Goal: Entertainment & Leisure: Consume media (video, audio)

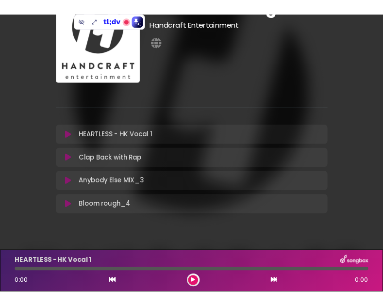
scroll to position [56, 0]
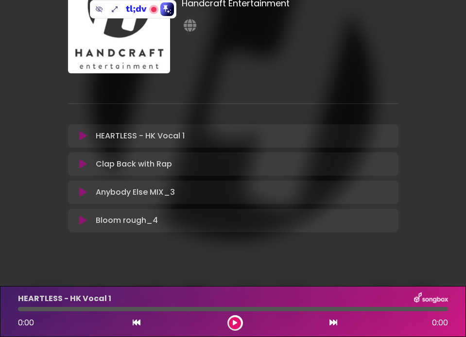
click at [83, 135] on icon at bounding box center [82, 136] width 7 height 10
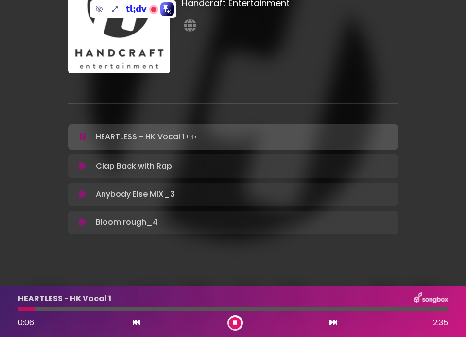
click at [84, 137] on icon at bounding box center [83, 137] width 6 height 10
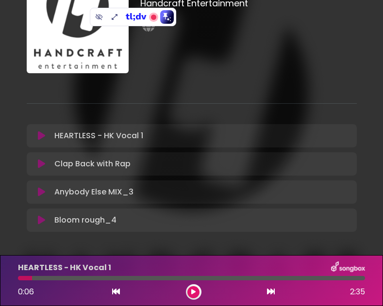
click at [39, 137] on icon at bounding box center [41, 136] width 7 height 10
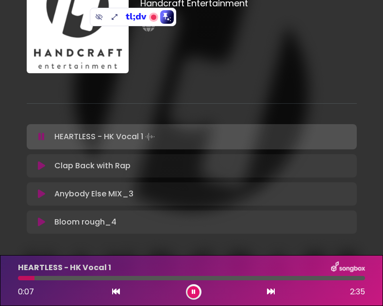
click at [99, 280] on div at bounding box center [191, 278] width 347 height 4
click at [133, 277] on div at bounding box center [191, 278] width 347 height 4
click at [40, 137] on icon at bounding box center [41, 137] width 6 height 10
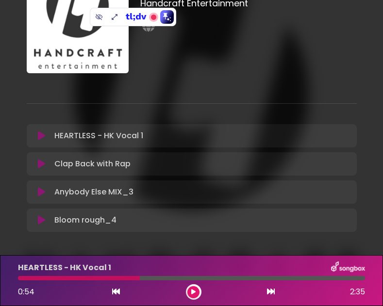
click at [39, 164] on icon at bounding box center [41, 164] width 7 height 10
click at [41, 165] on icon at bounding box center [41, 164] width 7 height 10
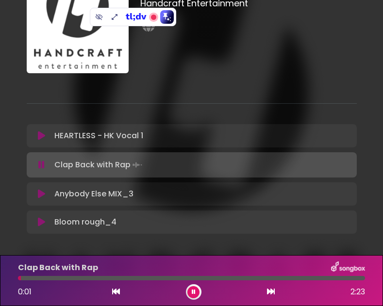
click at [85, 276] on div at bounding box center [191, 278] width 347 height 4
click at [125, 277] on div at bounding box center [191, 278] width 347 height 4
click at [193, 291] on icon at bounding box center [194, 292] width 4 height 6
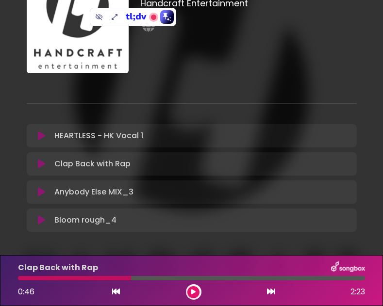
click at [40, 195] on icon at bounding box center [41, 192] width 7 height 10
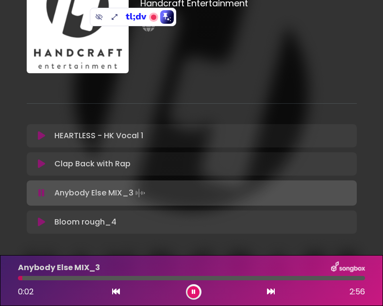
click at [36, 192] on button at bounding box center [42, 193] width 18 height 10
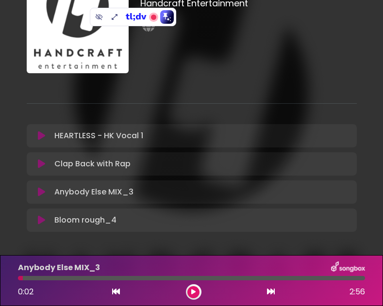
click at [41, 221] on icon at bounding box center [41, 221] width 7 height 10
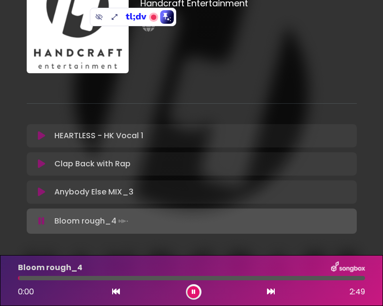
click at [92, 278] on div at bounding box center [191, 278] width 347 height 4
click at [196, 294] on button at bounding box center [193, 293] width 12 height 12
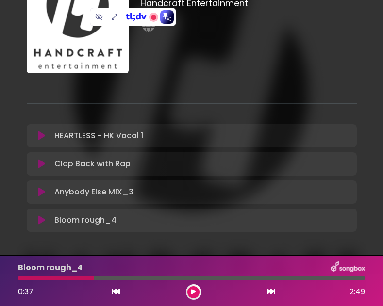
click at [42, 192] on icon at bounding box center [41, 192] width 7 height 10
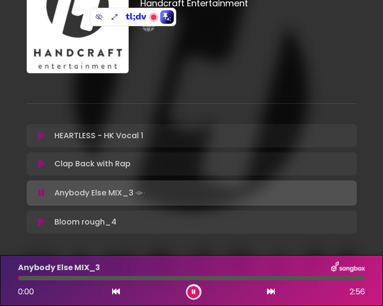
click at [110, 280] on div at bounding box center [191, 278] width 347 height 4
click at [198, 289] on button at bounding box center [193, 293] width 12 height 12
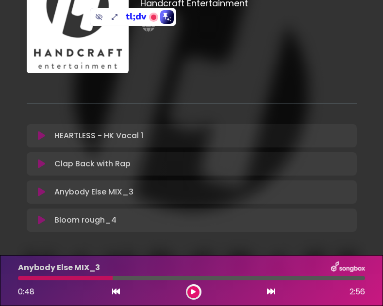
click at [40, 221] on icon at bounding box center [41, 221] width 7 height 10
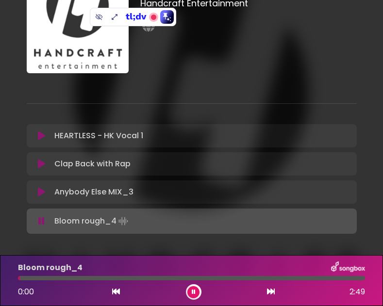
click at [135, 278] on div at bounding box center [191, 278] width 347 height 4
click at [40, 223] on icon at bounding box center [41, 222] width 6 height 10
